Goal: Task Accomplishment & Management: Use online tool/utility

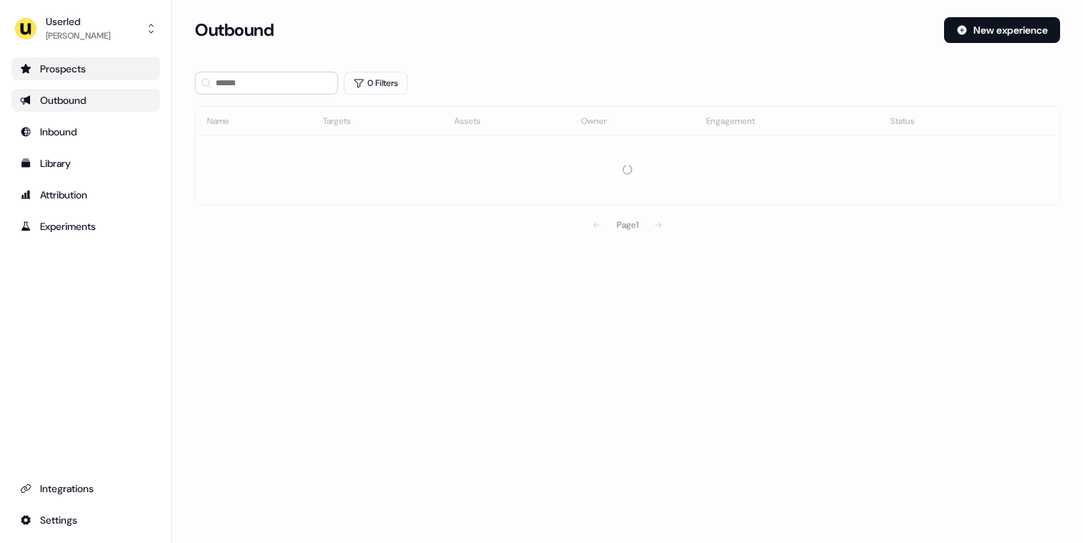
click at [84, 77] on link "Prospects" at bounding box center [85, 68] width 148 height 23
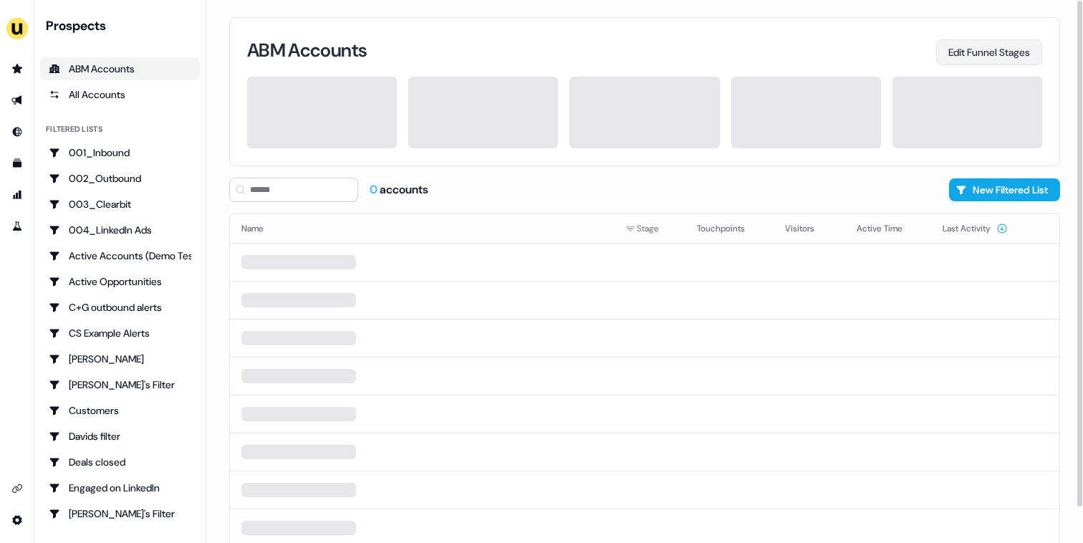
click at [980, 53] on button "Edit Funnel Stages" at bounding box center [989, 52] width 106 height 26
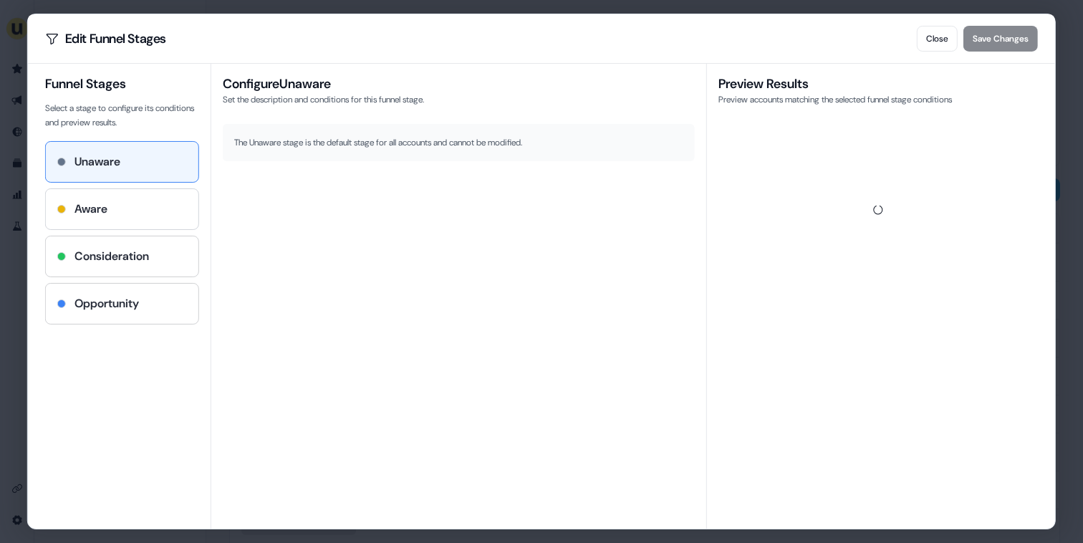
click at [98, 210] on h4 "Aware" at bounding box center [90, 209] width 33 height 17
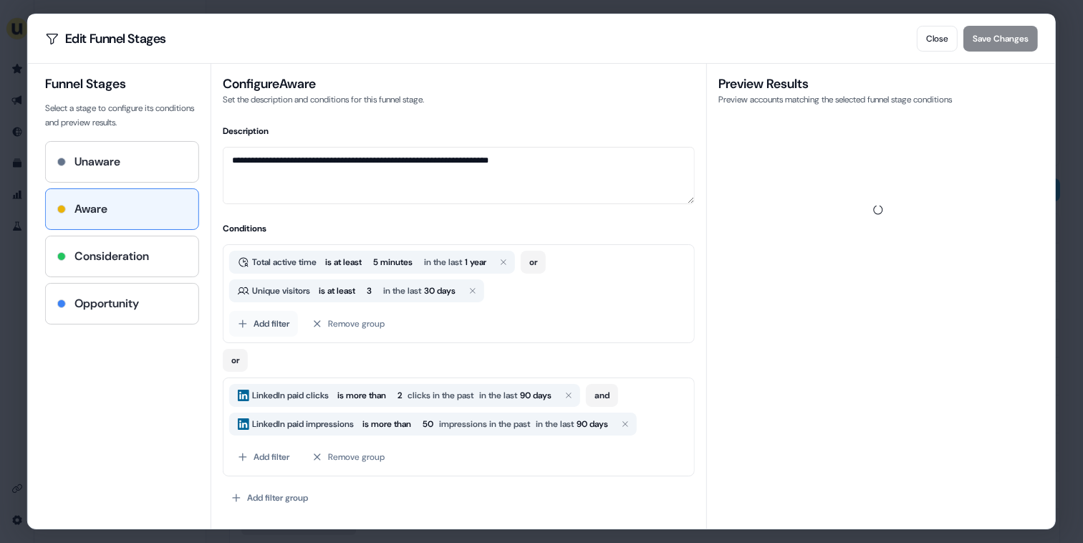
click at [267, 327] on button "Add filter" at bounding box center [263, 324] width 69 height 26
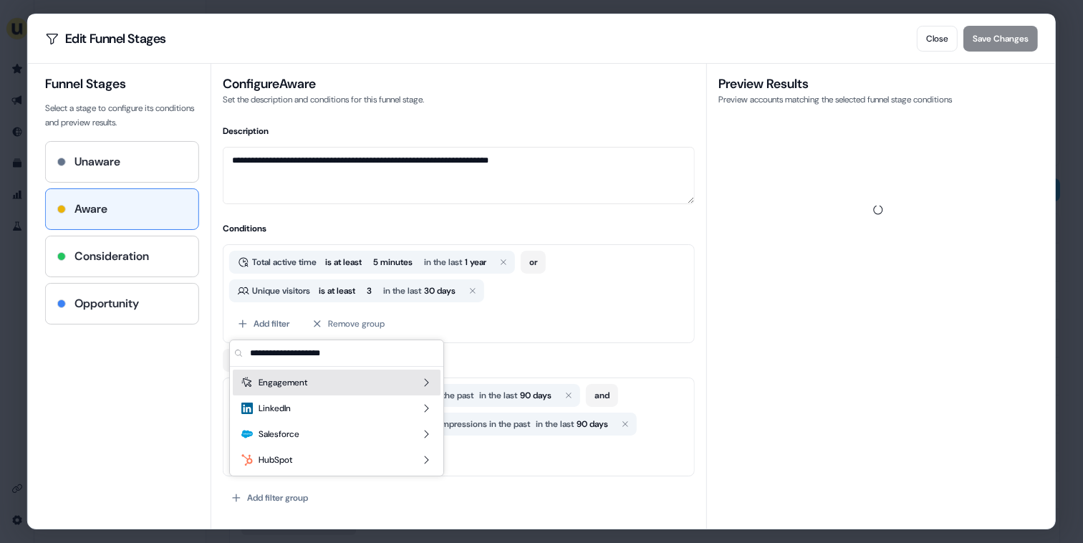
click at [311, 384] on div "Engagement" at bounding box center [337, 383] width 208 height 26
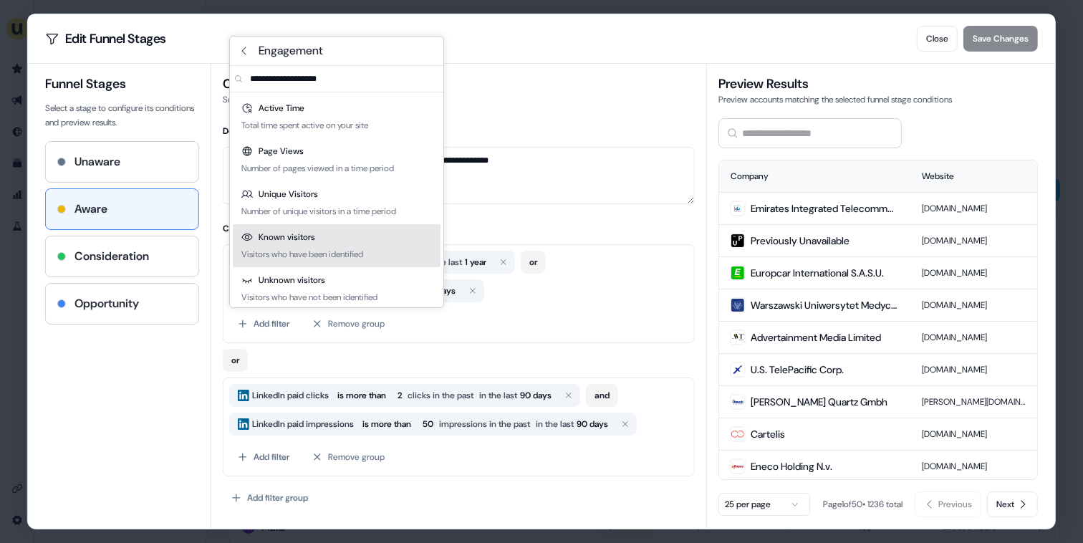
scroll to position [6, 0]
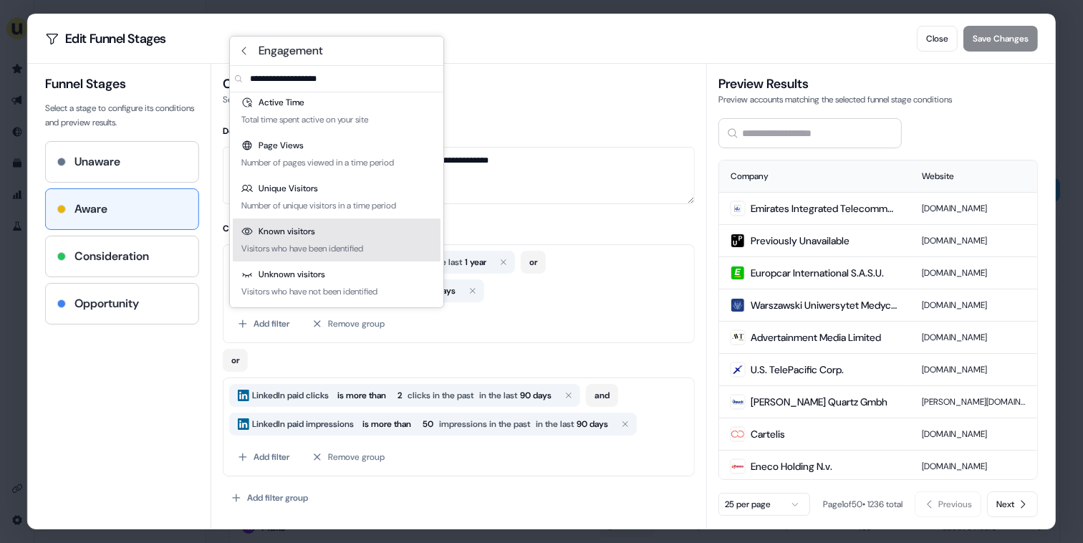
click at [306, 244] on div "Visitors who have been identified" at bounding box center [302, 248] width 122 height 14
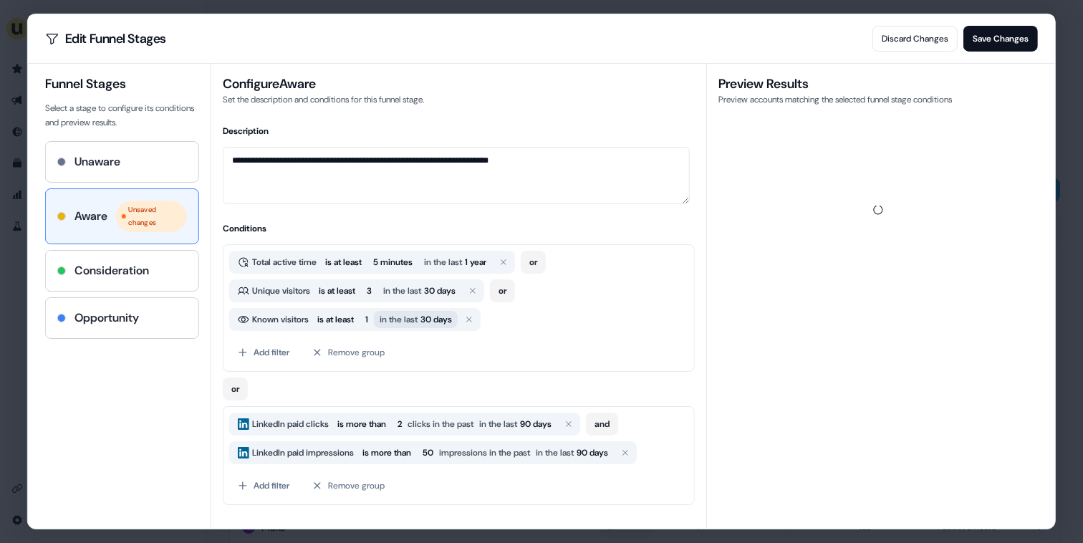
click at [435, 323] on span "30 days" at bounding box center [436, 319] width 32 height 14
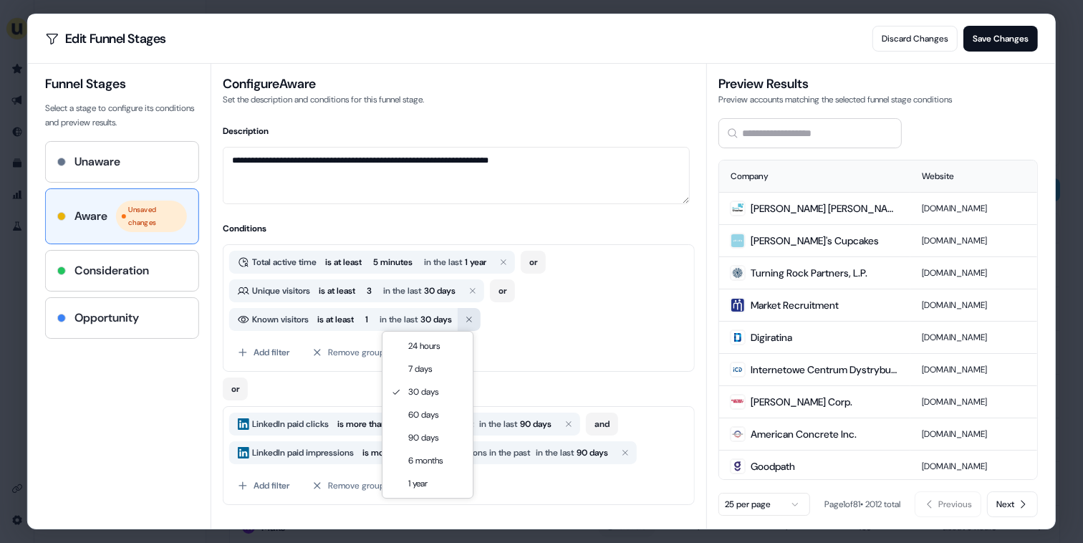
click at [473, 317] on icon "button" at bounding box center [469, 319] width 9 height 9
